Goal: Transaction & Acquisition: Purchase product/service

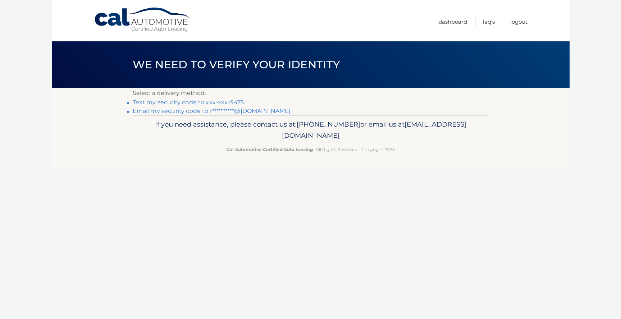
click at [183, 104] on link "Text my security code to xxx-xxx-9475" at bounding box center [189, 102] width 112 height 7
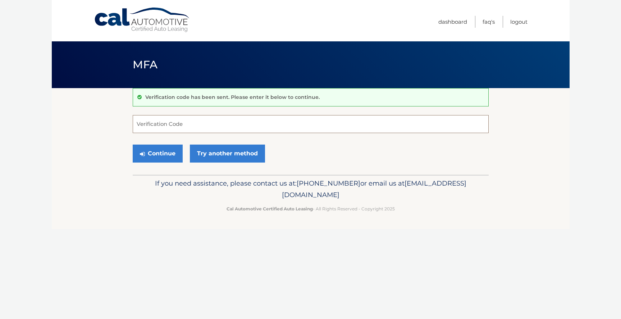
click at [181, 126] on input "Verification Code" at bounding box center [311, 124] width 356 height 18
type input "718175"
click at [133, 145] on button "Continue" at bounding box center [158, 154] width 50 height 18
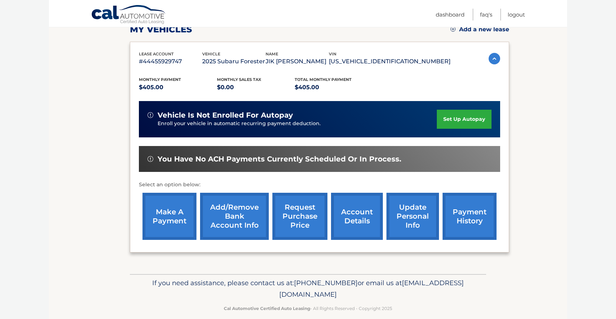
scroll to position [108, 0]
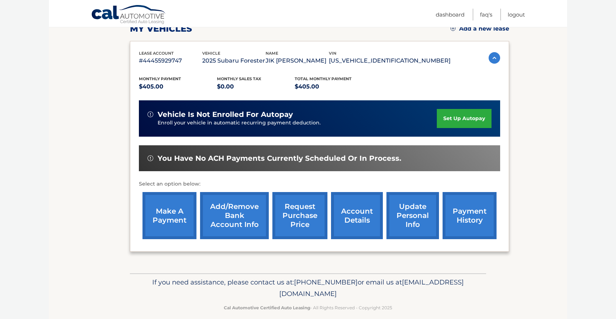
click at [168, 217] on link "make a payment" at bounding box center [169, 215] width 54 height 47
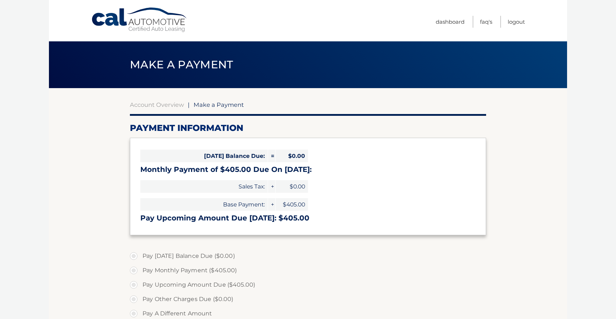
select select "YjU5ZDk3YzctNmQ2NS00Y2Y0LTk1YmItMjJlNzczNzk2YWJi"
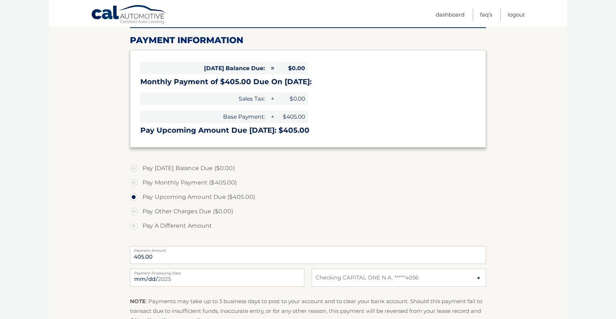
scroll to position [87, 0]
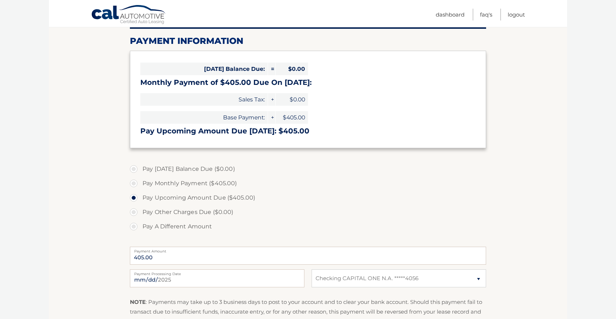
click at [132, 184] on label "Pay Monthly Payment ($405.00)" at bounding box center [308, 183] width 356 height 14
click at [133, 184] on input "Pay Monthly Payment ($405.00)" at bounding box center [136, 182] width 7 height 12
radio input "true"
click at [134, 199] on label "Pay Upcoming Amount Due ($405.00)" at bounding box center [308, 198] width 356 height 14
click at [134, 199] on input "Pay Upcoming Amount Due ($405.00)" at bounding box center [136, 197] width 7 height 12
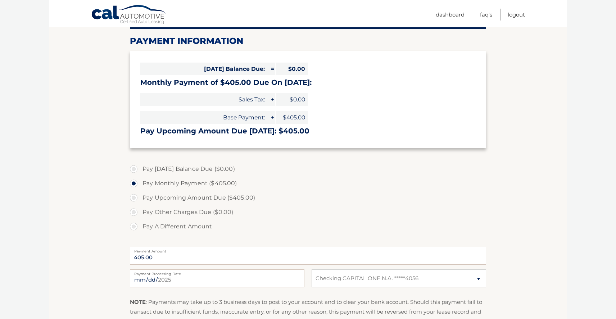
radio input "true"
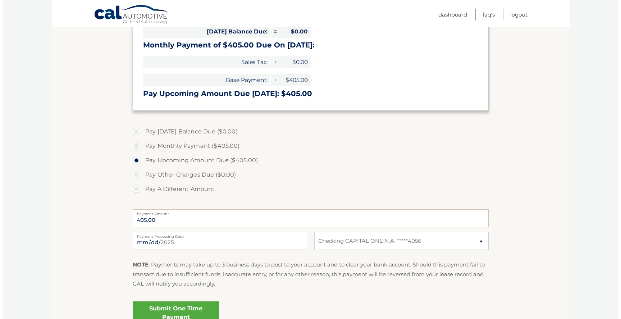
scroll to position [159, 0]
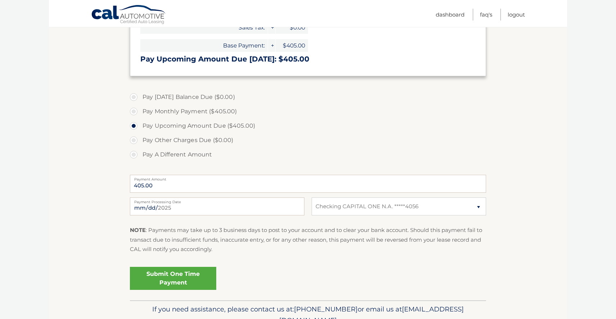
click at [168, 280] on link "Submit One Time Payment" at bounding box center [173, 278] width 86 height 23
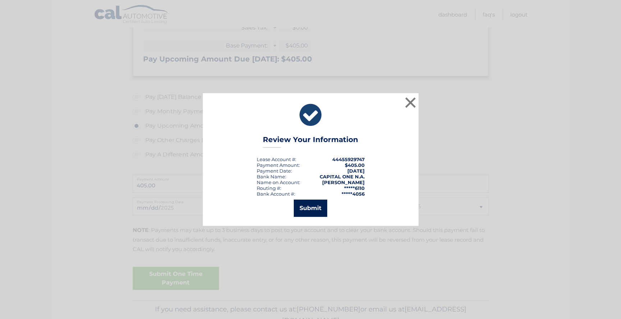
click at [313, 213] on button "Submit" at bounding box center [310, 208] width 33 height 17
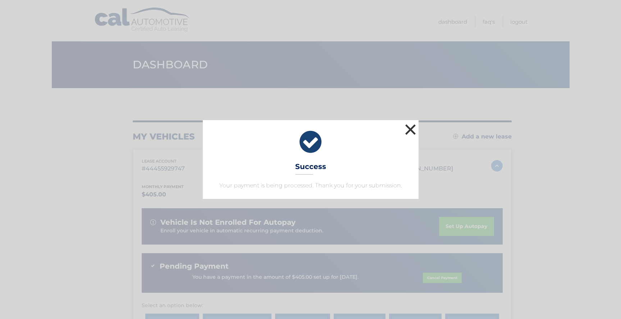
drag, startPoint x: 408, startPoint y: 130, endPoint x: 377, endPoint y: 111, distance: 35.9
click at [408, 130] on button "×" at bounding box center [411, 129] width 14 height 14
